Goal: Task Accomplishment & Management: Use online tool/utility

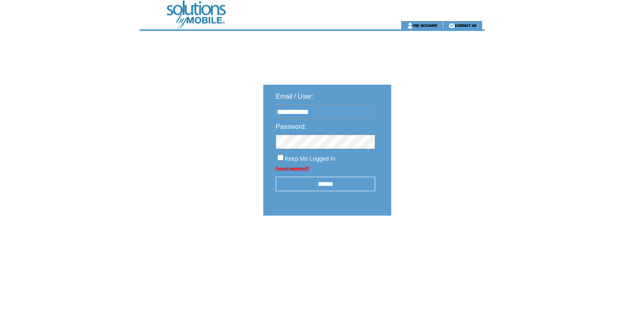
type input "**********"
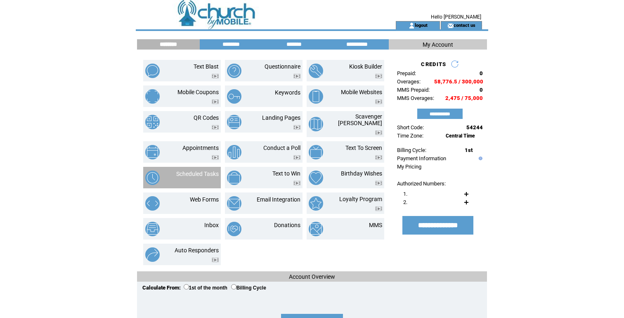
click at [212, 167] on td "Scheduled Tasks" at bounding box center [182, 177] width 78 height 21
click at [211, 171] on link "Scheduled Tasks" at bounding box center [197, 174] width 43 height 7
